Goal: Transaction & Acquisition: Purchase product/service

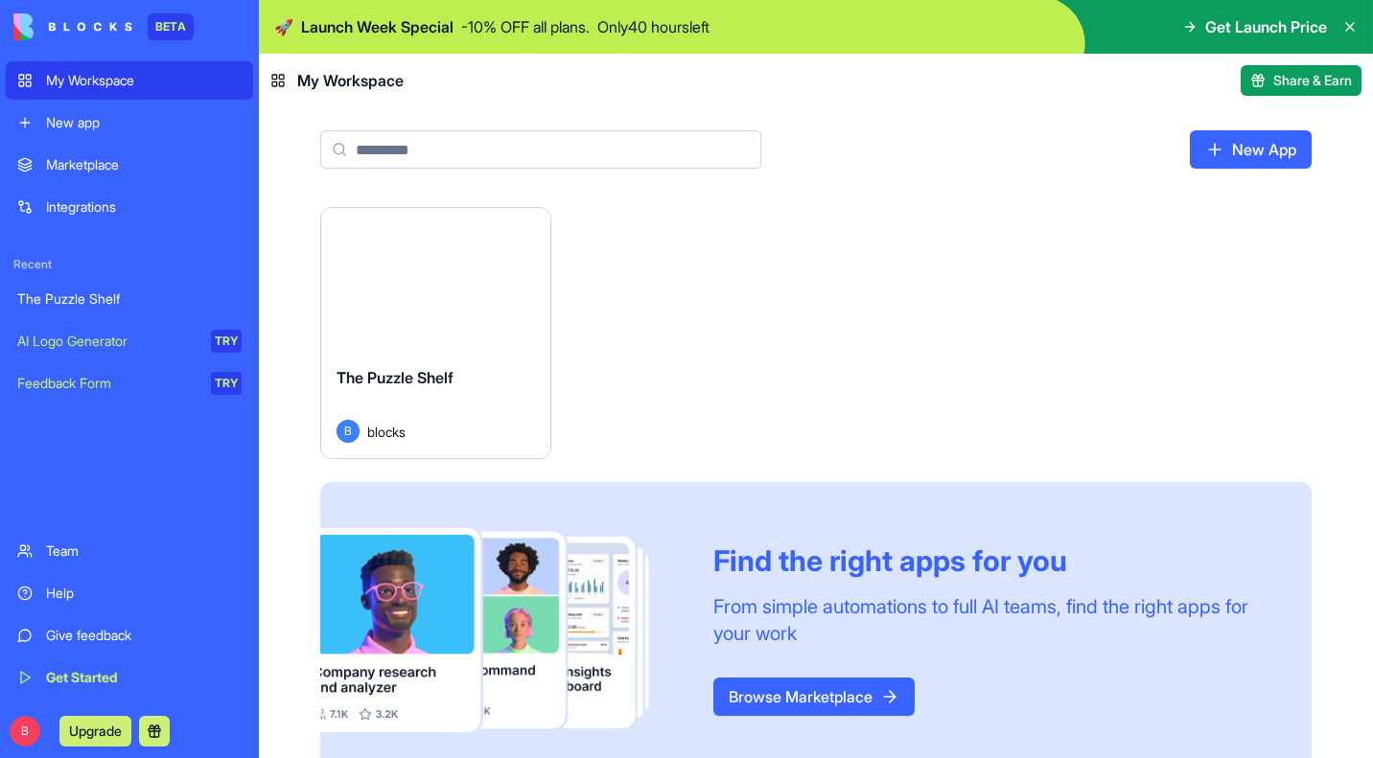
click at [455, 285] on button "Launch" at bounding box center [435, 280] width 144 height 38
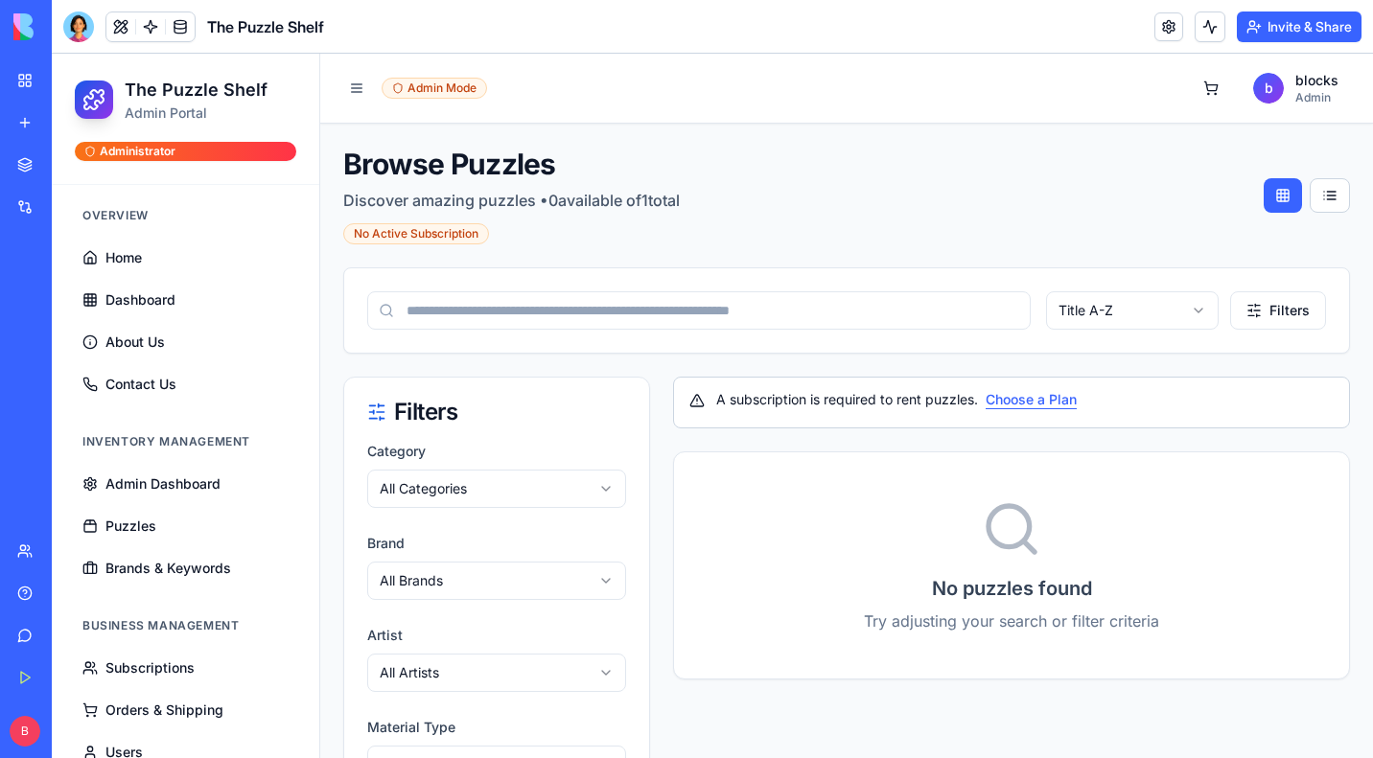
click at [1038, 400] on button "Choose a Plan" at bounding box center [1030, 399] width 91 height 19
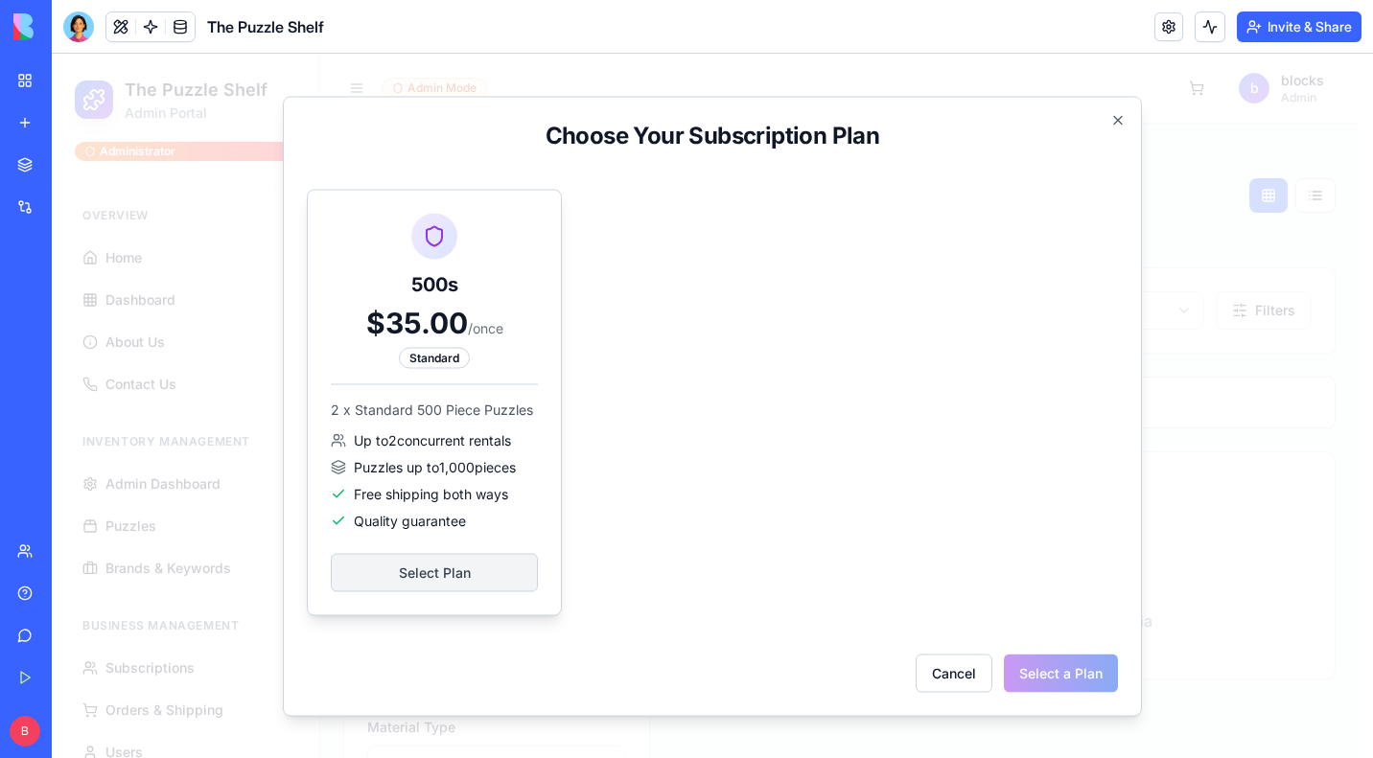
click at [497, 371] on div "500s $35.00 / once Standard 2 x Standard 500 Piece Puzzles Up to 2 concurrent r…" at bounding box center [434, 402] width 253 height 425
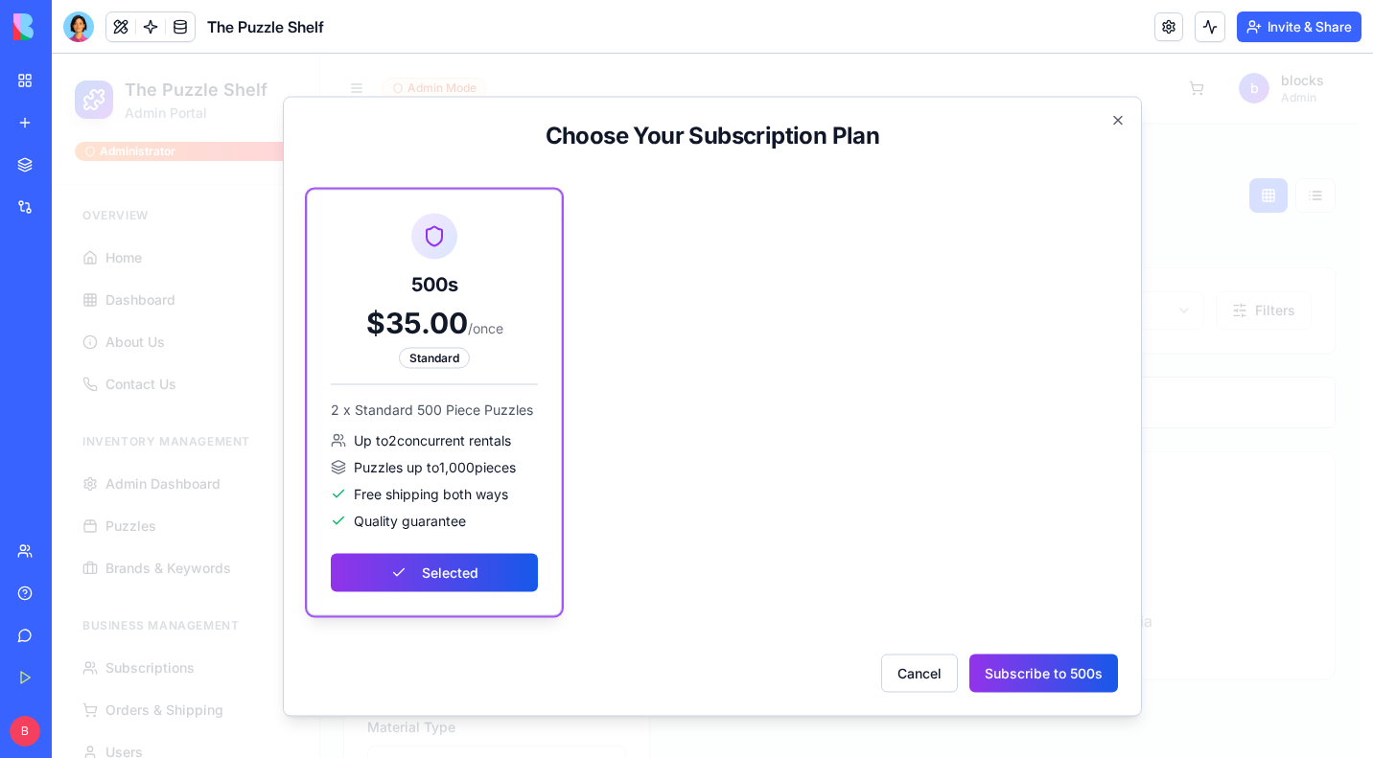
click at [1003, 666] on button "Subscribe to 500s" at bounding box center [1043, 673] width 149 height 38
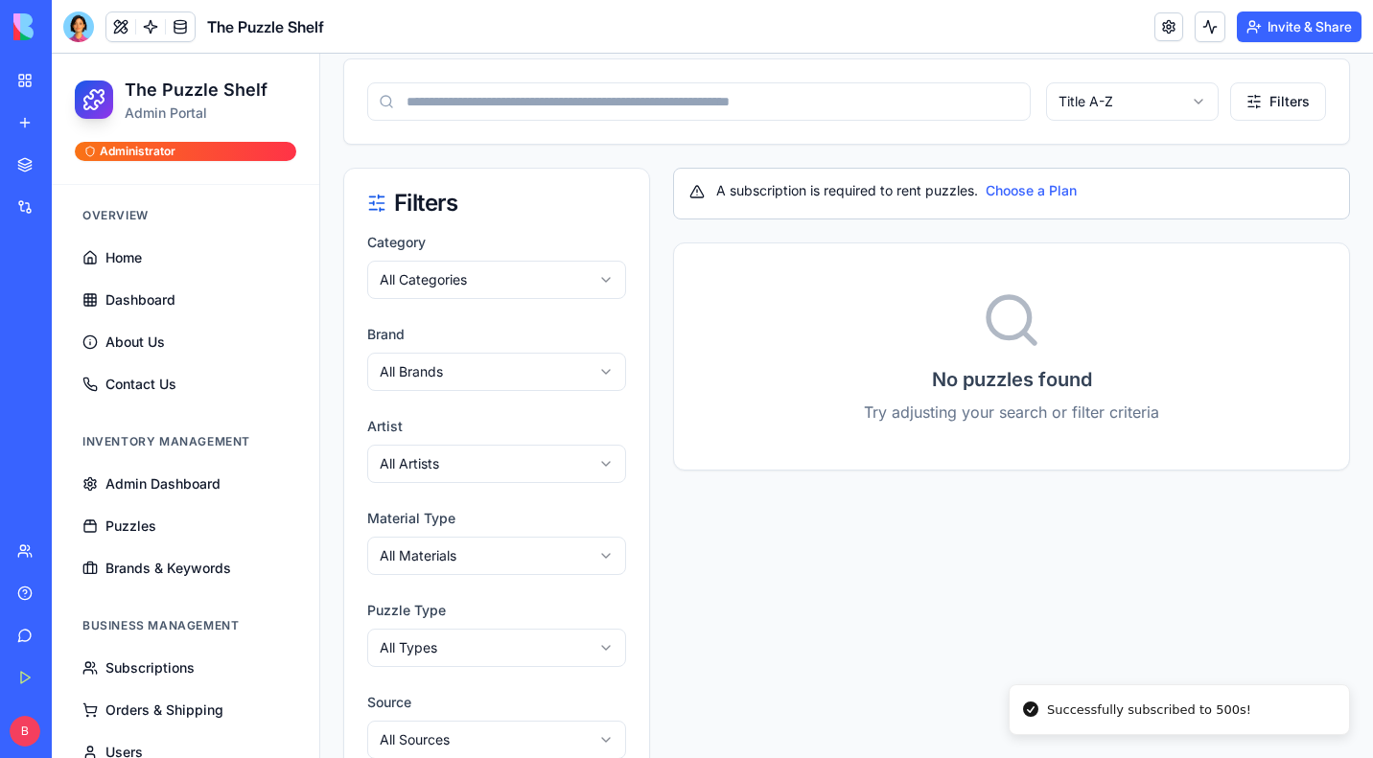
scroll to position [222, 0]
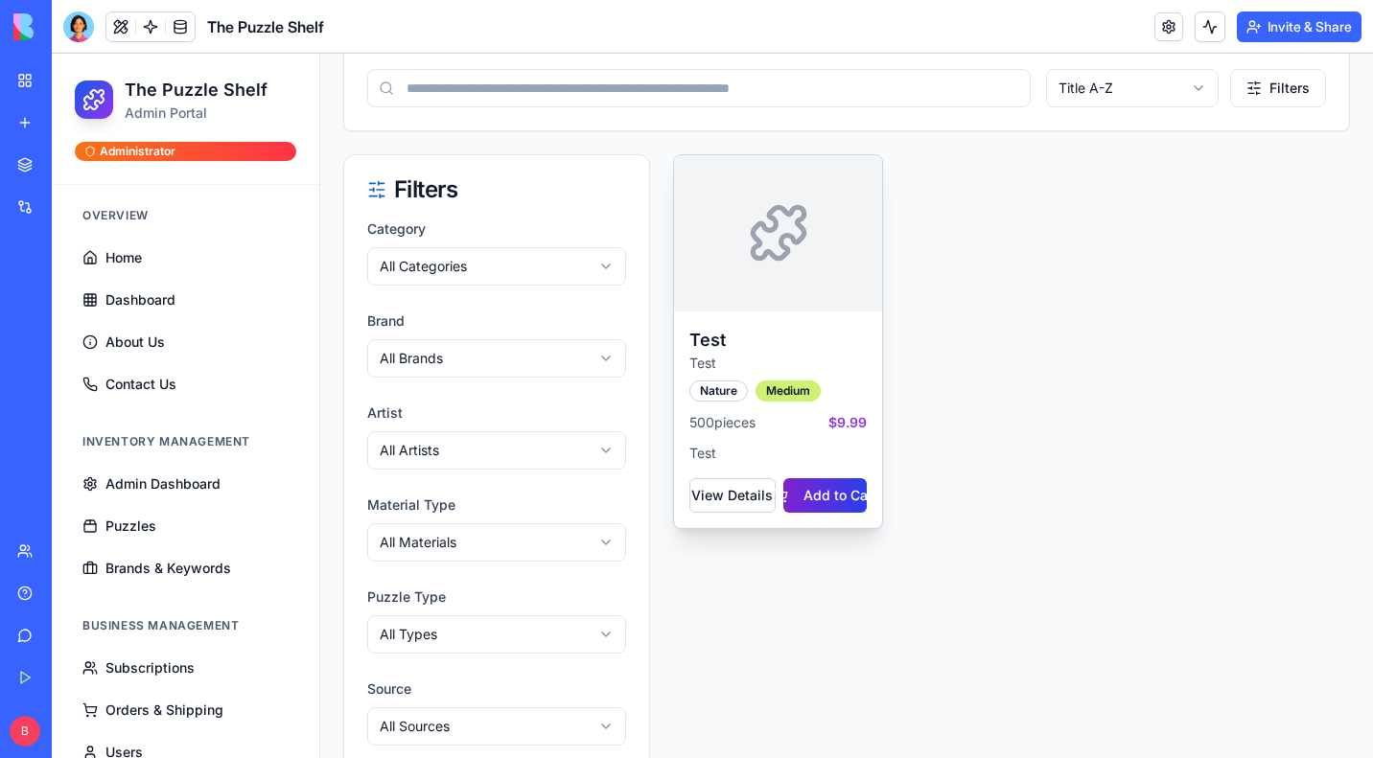
click at [820, 494] on button "Add to Cart" at bounding box center [825, 495] width 84 height 35
click at [727, 495] on button "View Details" at bounding box center [731, 495] width 85 height 35
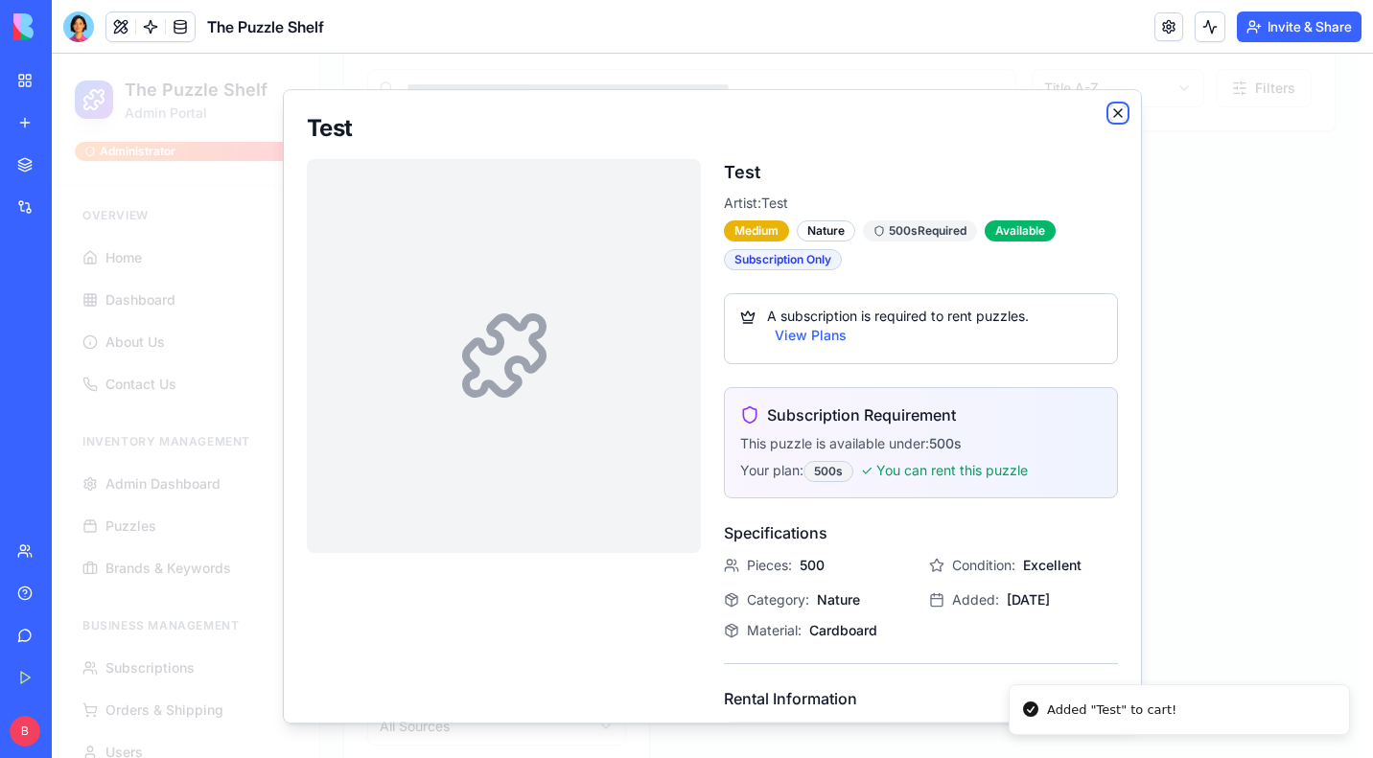
click at [1110, 118] on icon "button" at bounding box center [1117, 112] width 15 height 15
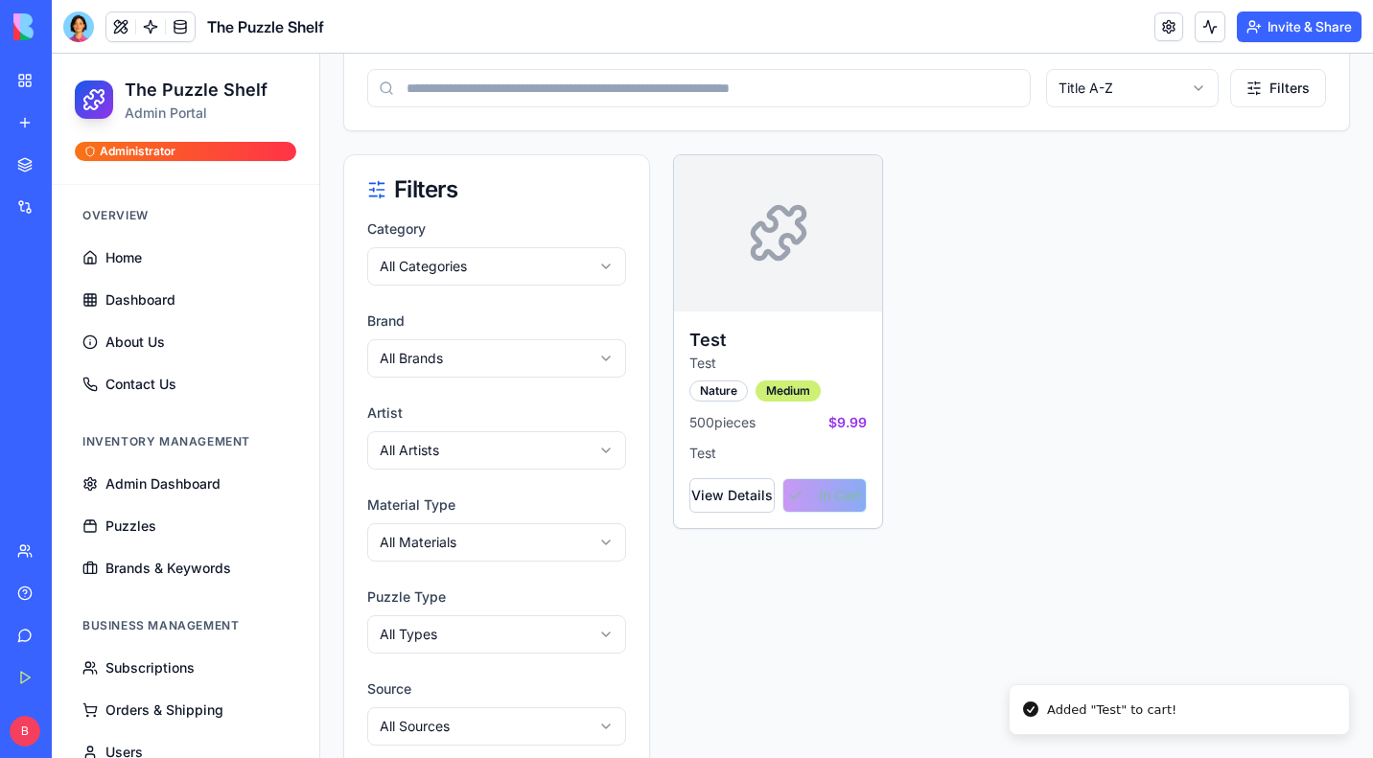
scroll to position [0, 0]
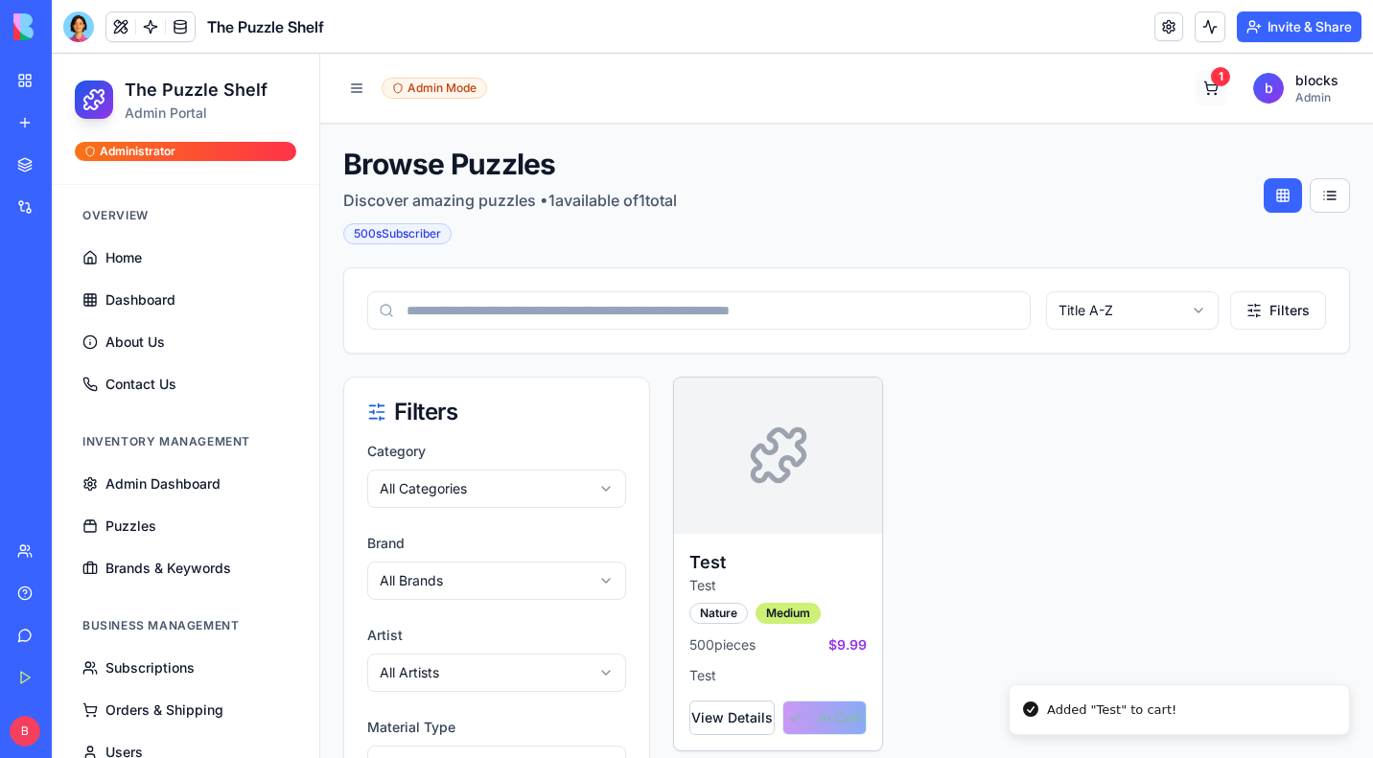
click at [1195, 91] on button "1" at bounding box center [1210, 88] width 31 height 35
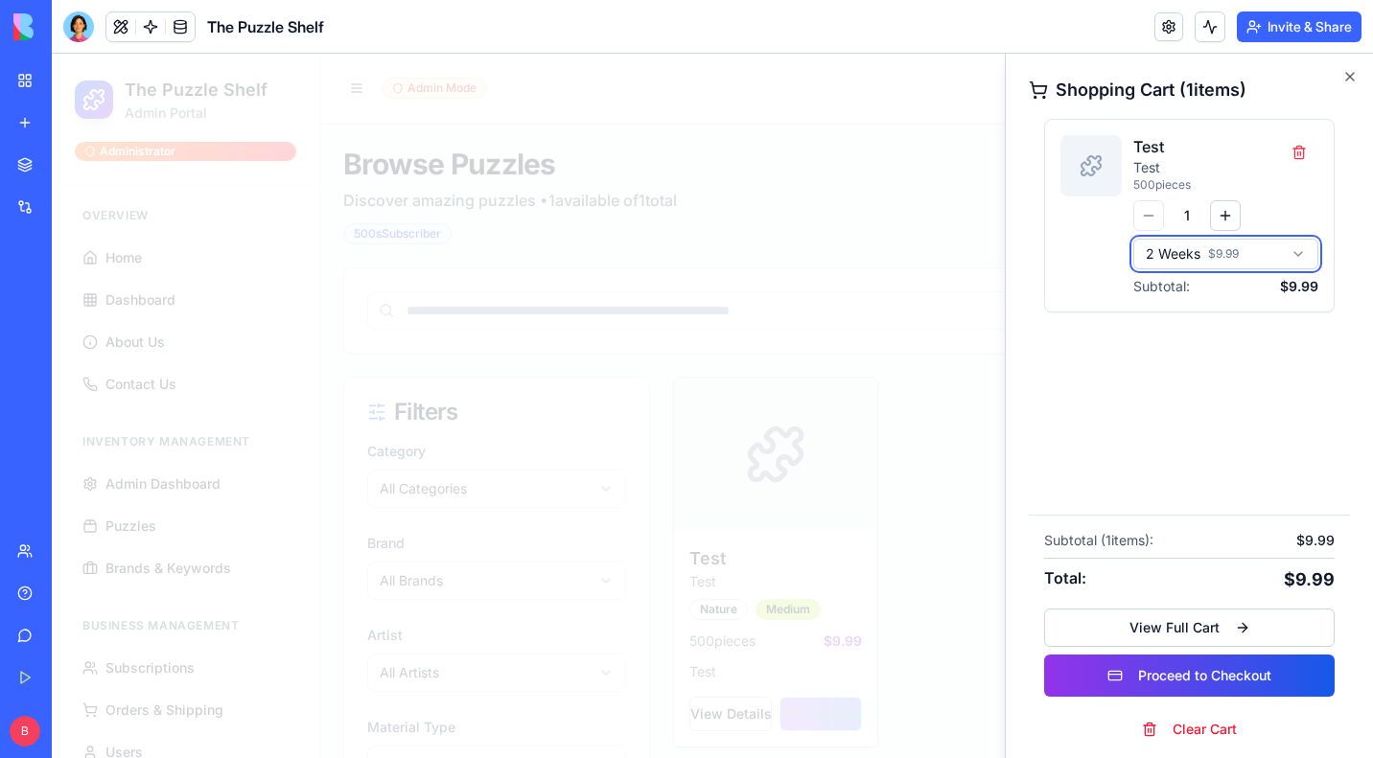
click at [1355, 77] on icon "button" at bounding box center [1349, 76] width 15 height 15
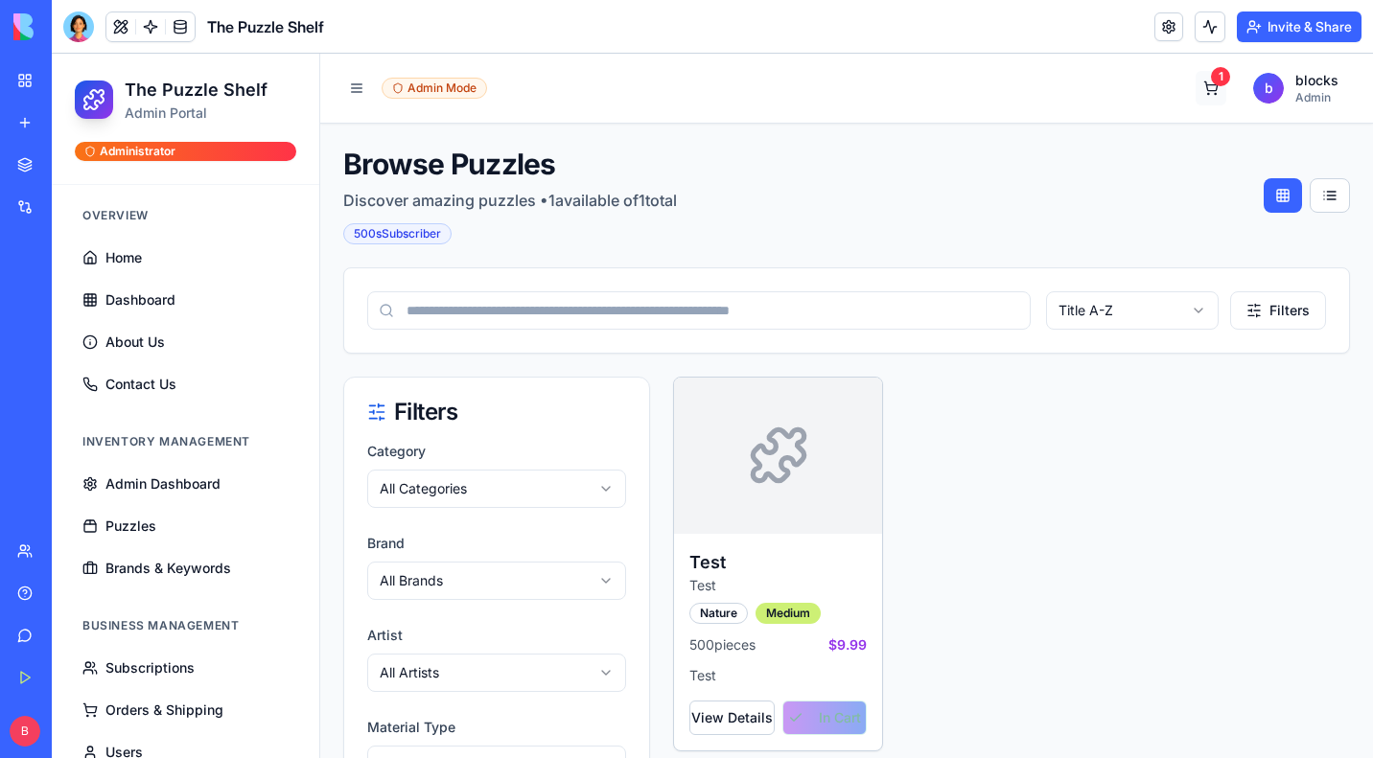
click at [1197, 93] on button "1" at bounding box center [1210, 88] width 31 height 35
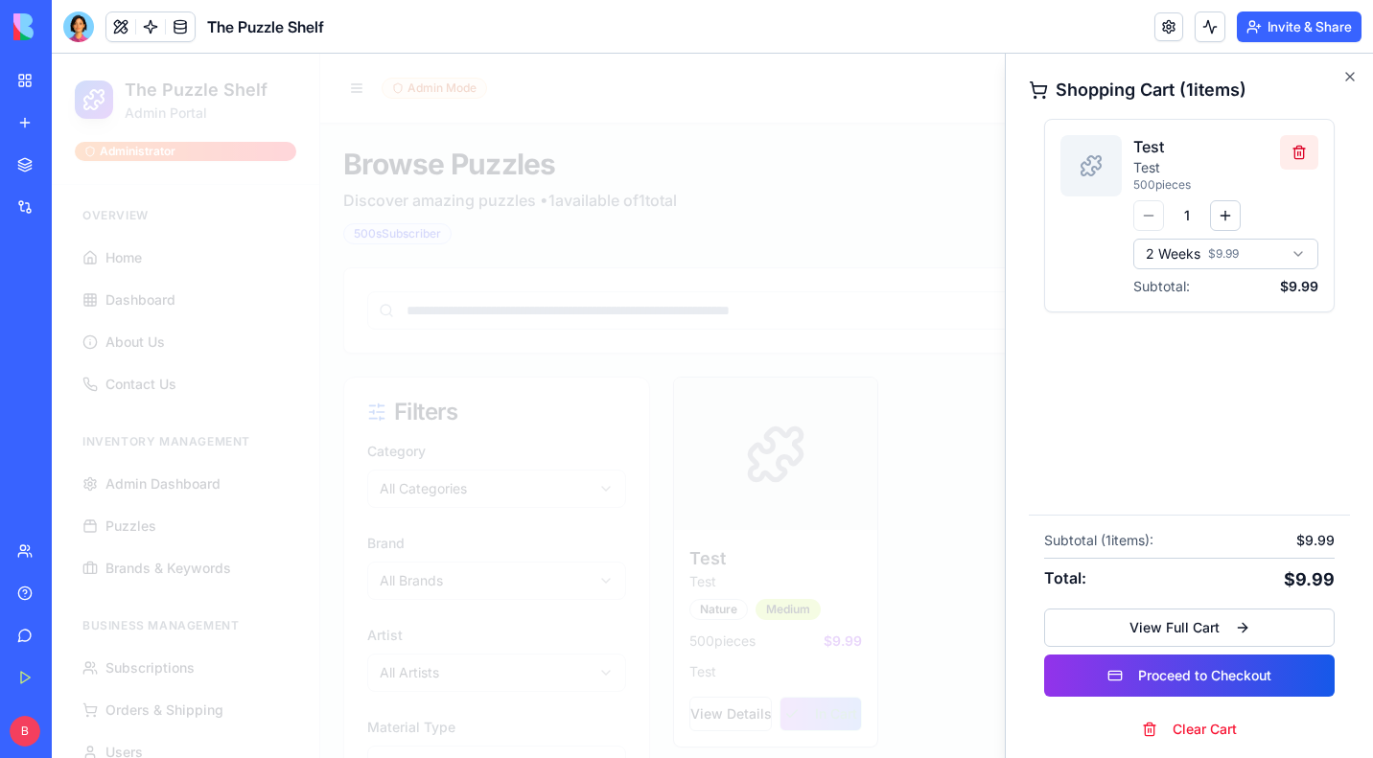
click at [1297, 152] on button at bounding box center [1299, 152] width 38 height 35
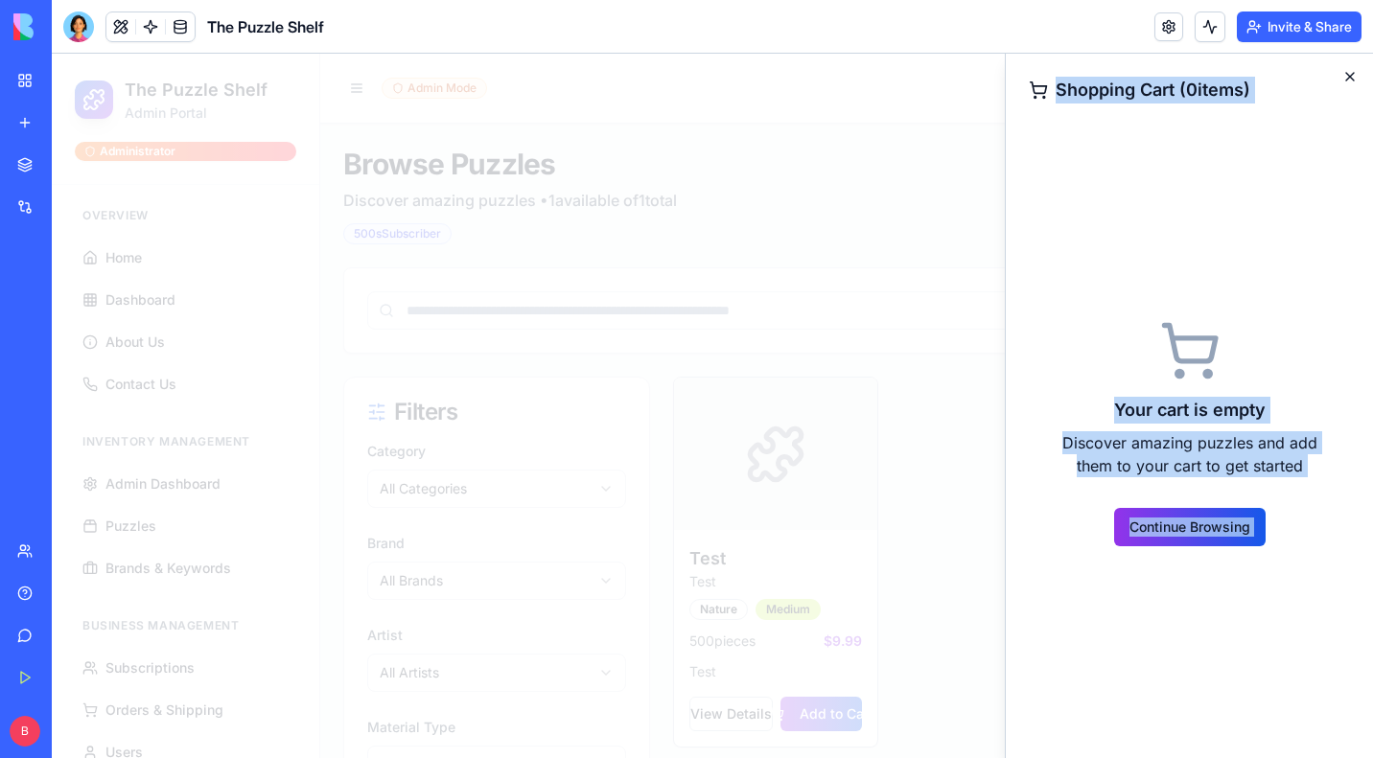
click at [1345, 74] on div "Shopping Cart ( 0 items) Your cart is empty Discover amazing puzzles and add th…" at bounding box center [1189, 406] width 368 height 704
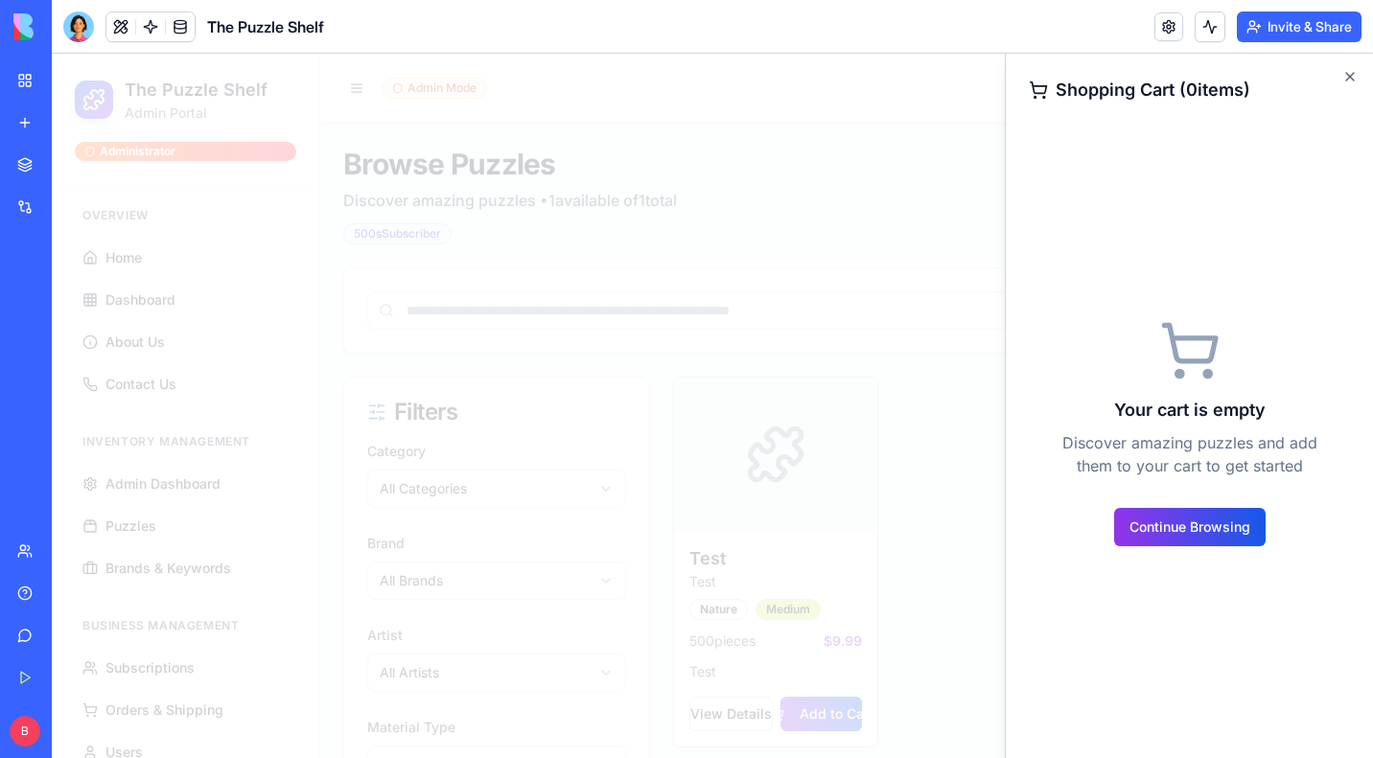
click at [1358, 75] on div "Shopping Cart ( 0 items) Your cart is empty Discover amazing puzzles and add th…" at bounding box center [1189, 406] width 368 height 704
click at [1340, 77] on h2 "Shopping Cart ( 0 items)" at bounding box center [1188, 90] width 321 height 27
click at [1342, 72] on icon "button" at bounding box center [1349, 76] width 15 height 15
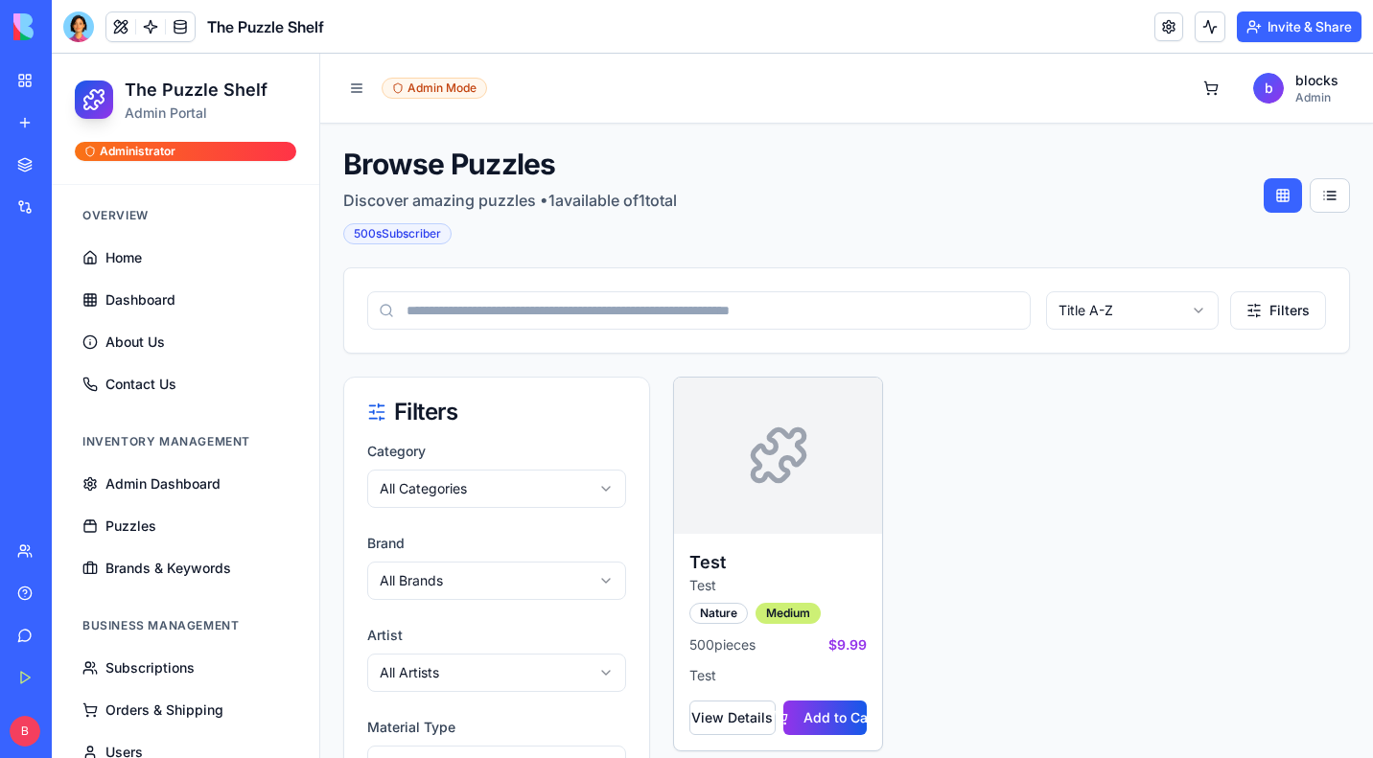
click at [1321, 33] on button "Invite & Share" at bounding box center [1298, 27] width 125 height 31
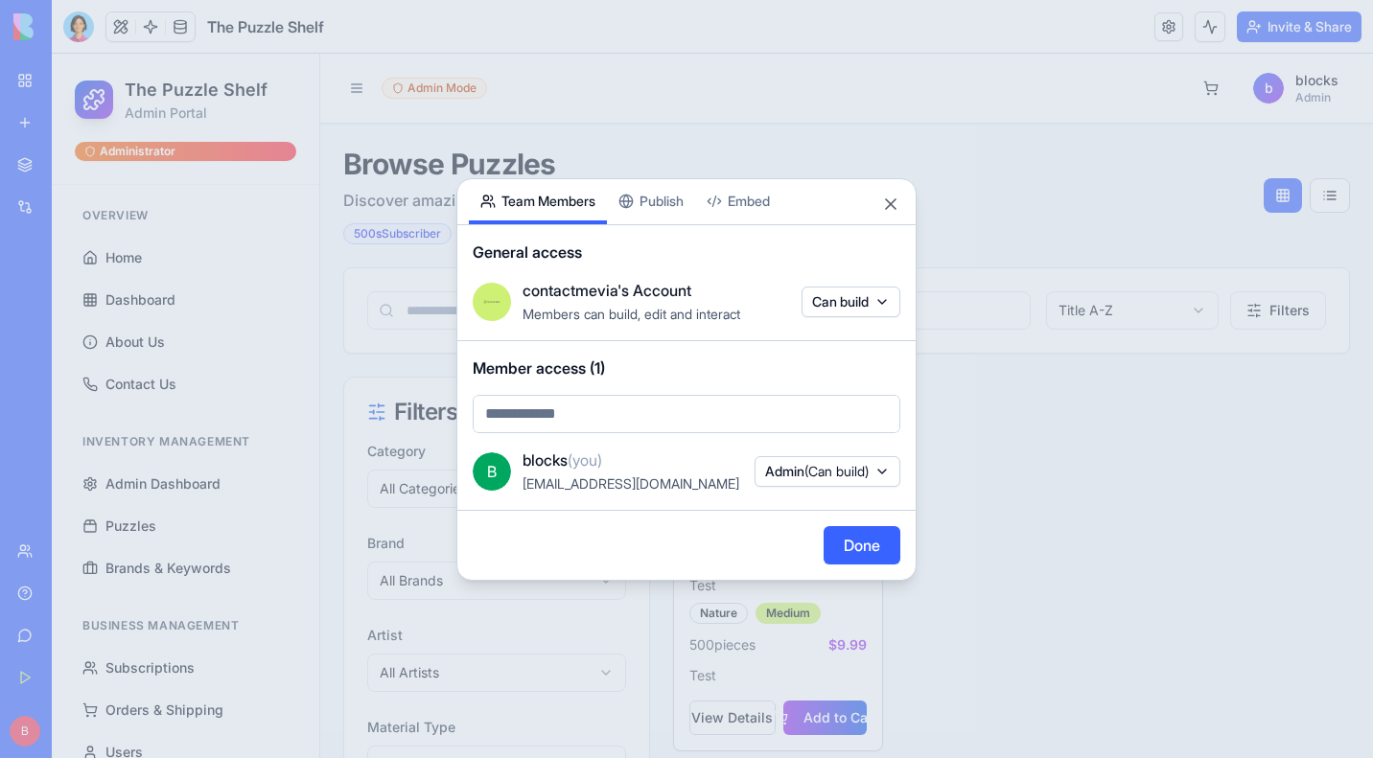
click at [658, 211] on button "Publish" at bounding box center [651, 201] width 88 height 45
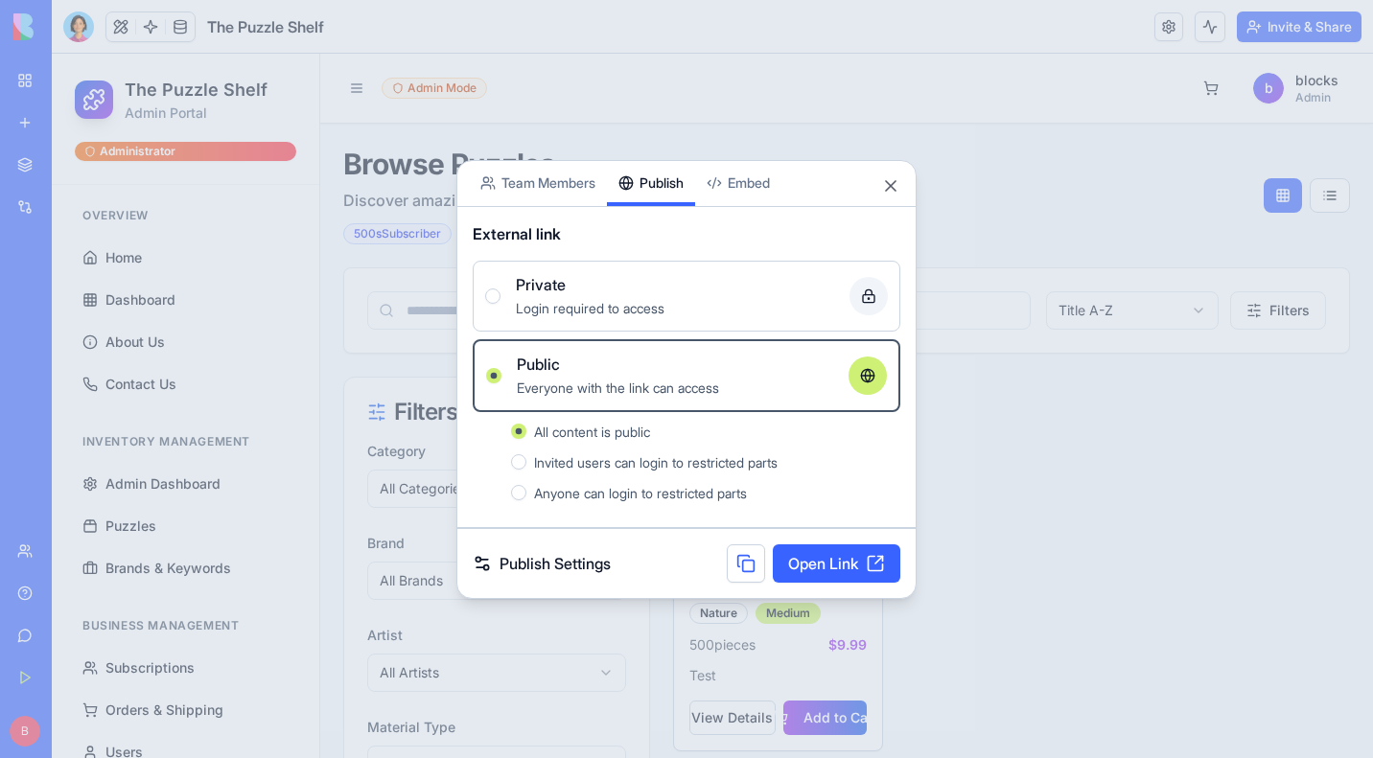
click at [841, 561] on link "Open Link" at bounding box center [836, 563] width 127 height 38
click at [596, 298] on div "Login required to access" at bounding box center [675, 307] width 318 height 23
click at [500, 298] on button "Private Login required to access" at bounding box center [492, 296] width 15 height 15
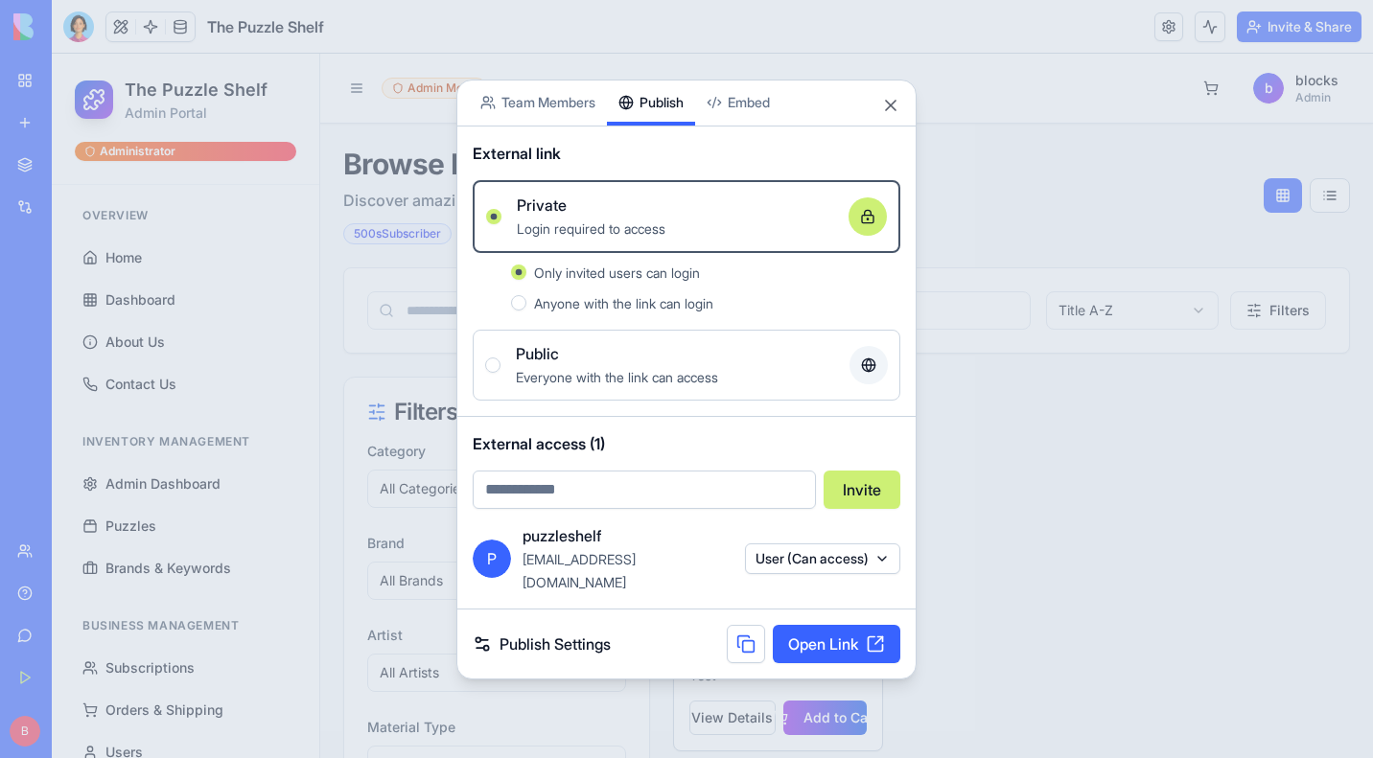
click at [812, 627] on link "Open Link" at bounding box center [836, 644] width 127 height 38
click at [827, 628] on link "Open Link" at bounding box center [836, 644] width 127 height 38
click at [891, 111] on button "Close" at bounding box center [890, 105] width 19 height 19
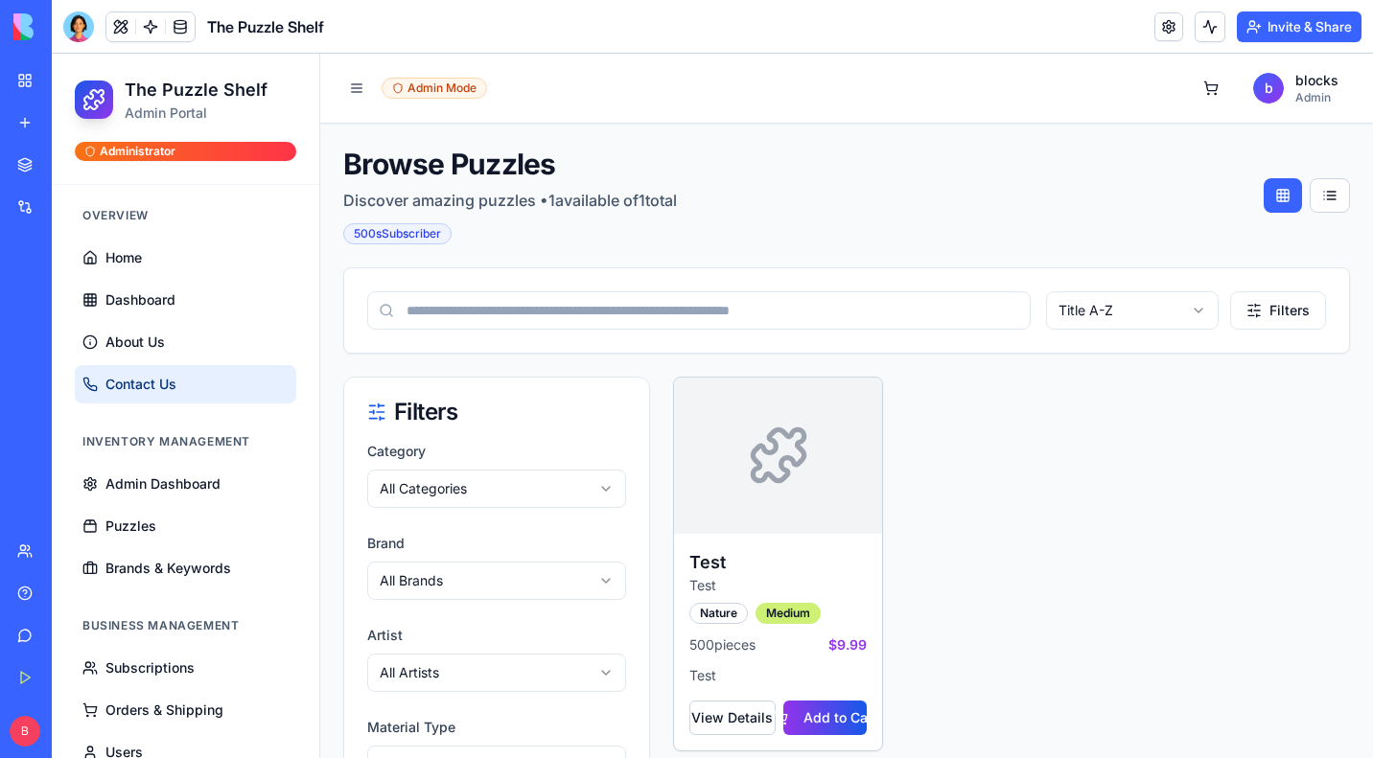
click at [203, 386] on link "Contact Us" at bounding box center [185, 384] width 221 height 38
